Goal: Task Accomplishment & Management: Manage account settings

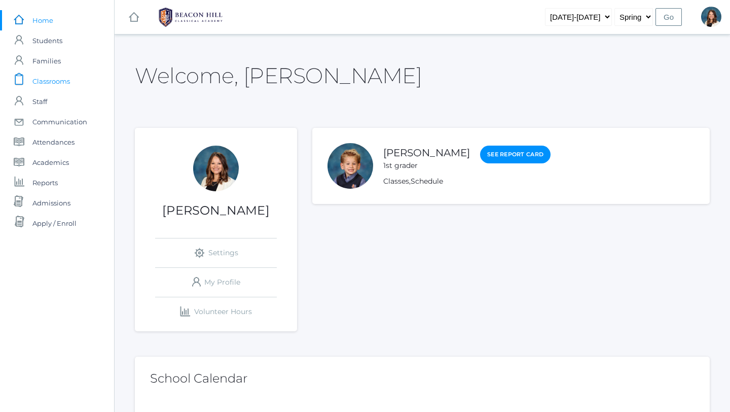
click at [66, 77] on span "Classrooms" at bounding box center [51, 81] width 38 height 20
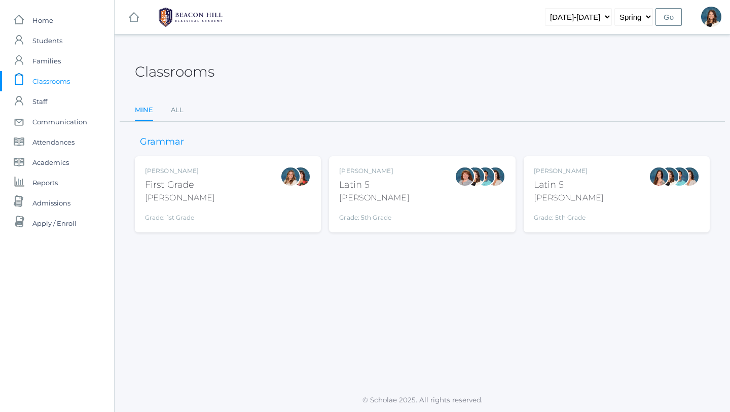
click at [221, 211] on div "[PERSON_NAME] First Grade [PERSON_NAME] Grade: 1st Grade 01LA" at bounding box center [228, 194] width 166 height 56
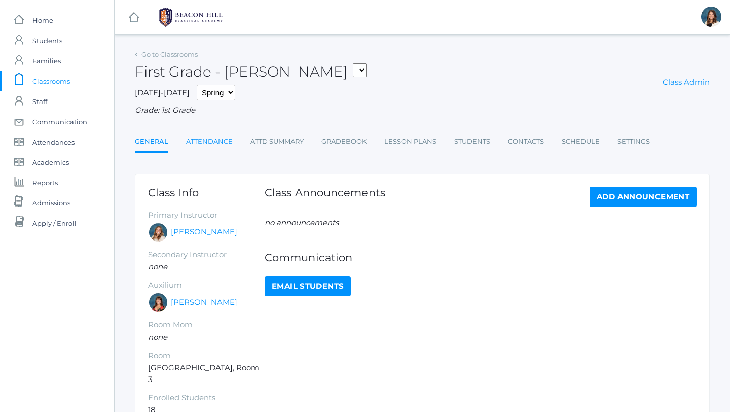
click at [212, 138] on link "Attendance" at bounding box center [209, 141] width 47 height 20
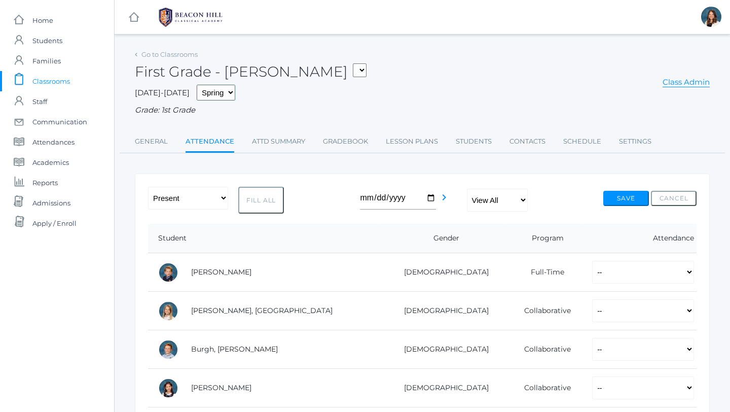
click at [213, 91] on select "Fall Spring" at bounding box center [216, 93] width 39 height 16
select select "1"
click at [442, 196] on icon "chevron_right" at bounding box center [444, 197] width 12 height 12
click at [358, 197] on icon "chevron_left" at bounding box center [359, 197] width 12 height 12
click at [446, 196] on icon "chevron_right" at bounding box center [444, 197] width 12 height 12
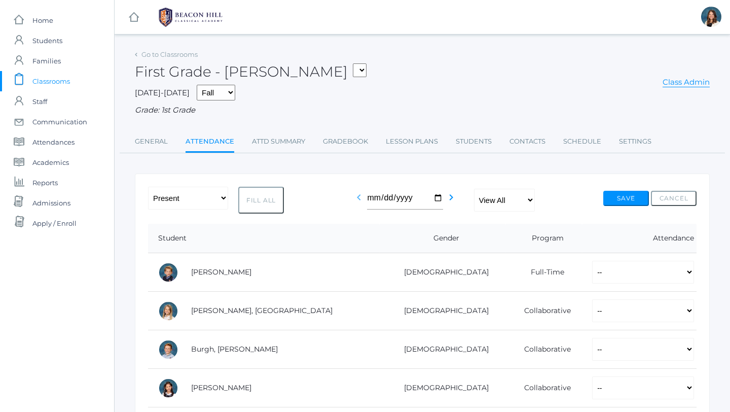
click at [358, 195] on icon "chevron_left" at bounding box center [359, 197] width 12 height 12
click at [350, 199] on div "-- Present Present-At-Home Tardy Excused Tardy Unexcused Absent Excused Absent …" at bounding box center [422, 200] width 549 height 27
click at [358, 198] on icon "chevron_left" at bounding box center [359, 197] width 12 height 12
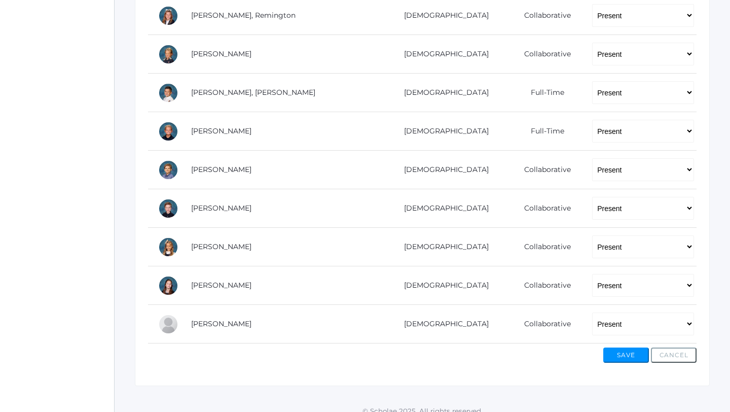
scroll to position [608, 0]
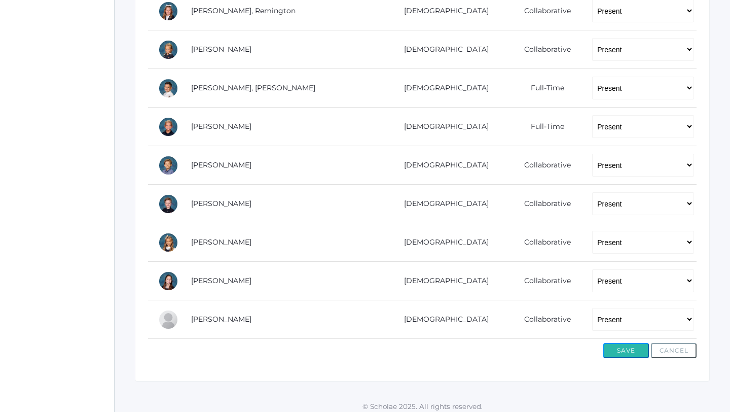
click at [630, 350] on button "Save" at bounding box center [626, 350] width 46 height 15
